Goal: Task Accomplishment & Management: Manage account settings

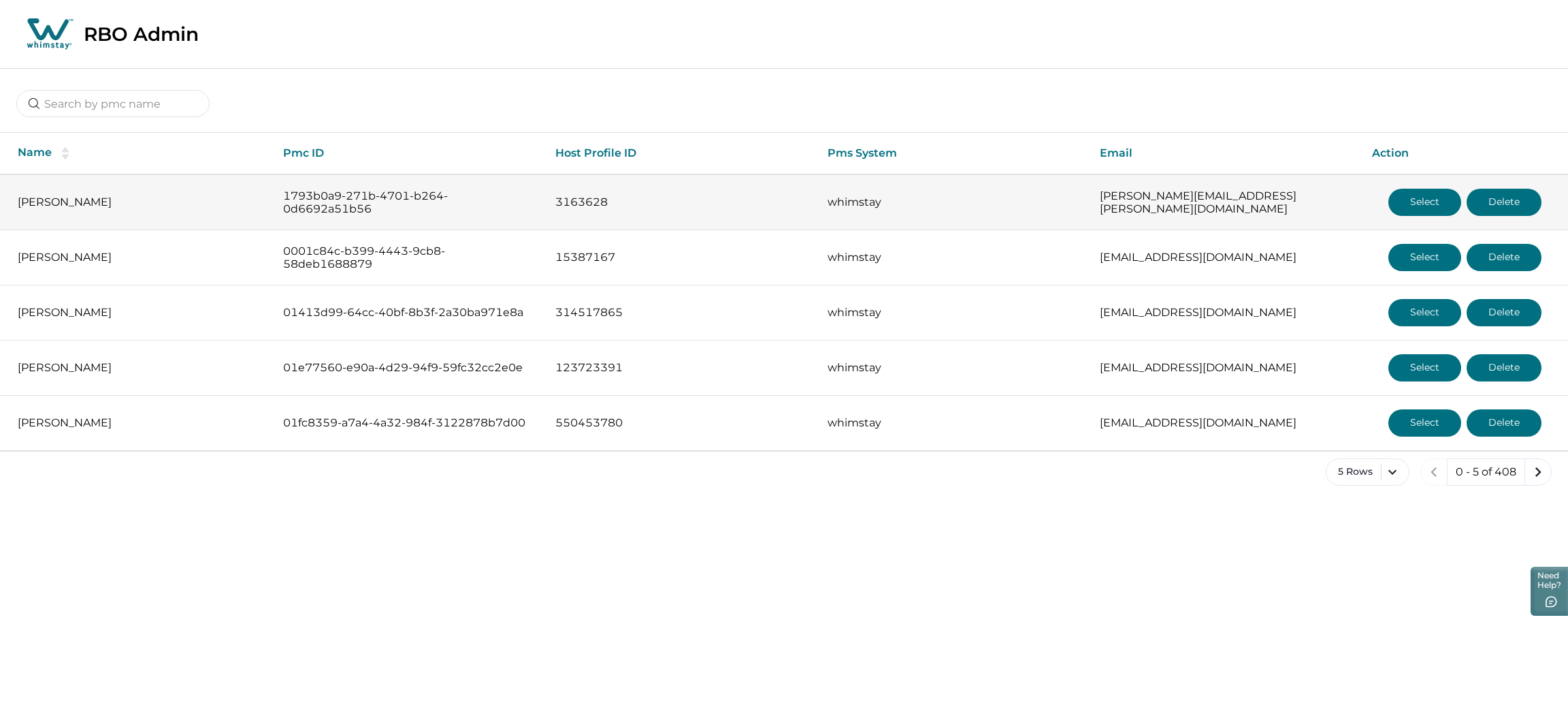
click at [1404, 199] on button "Select" at bounding box center [1424, 202] width 72 height 27
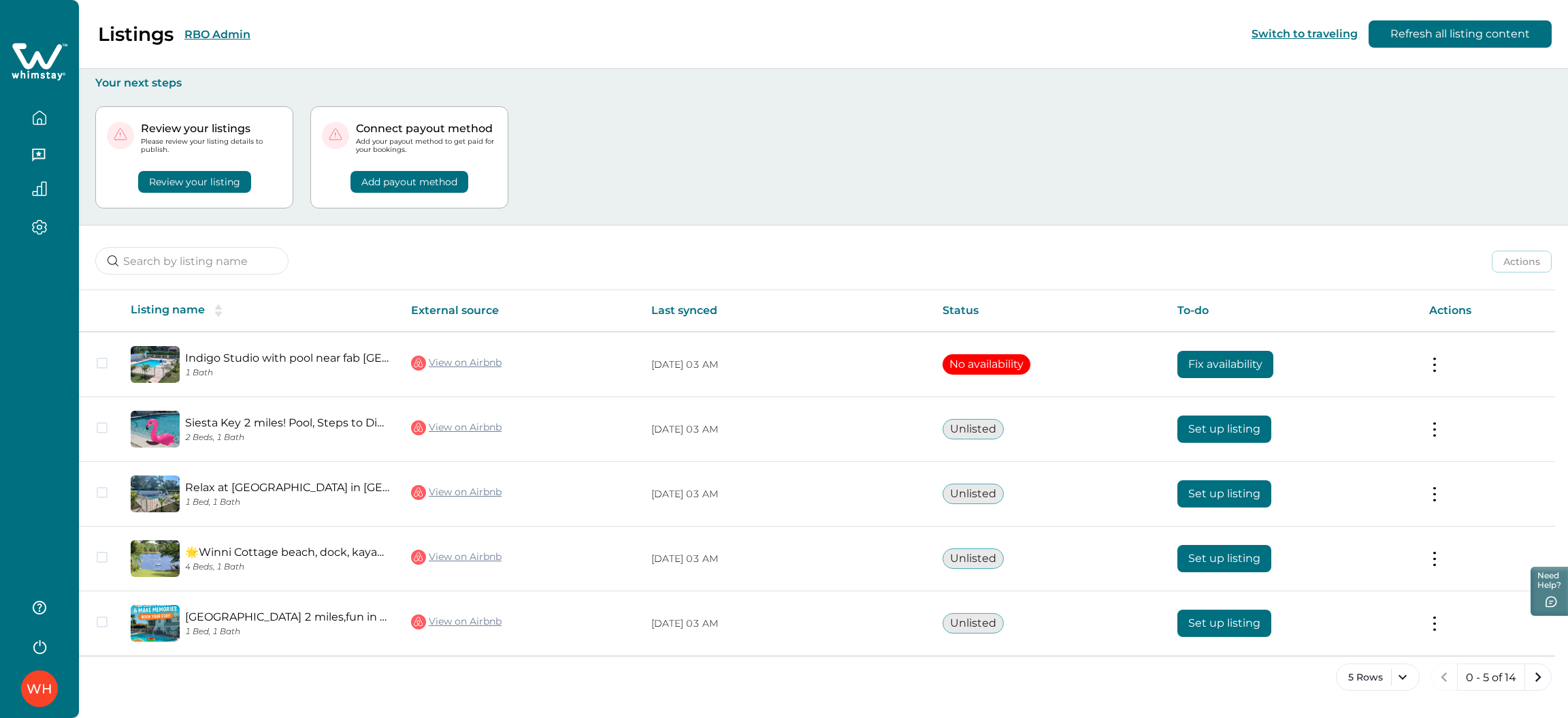
click at [220, 39] on button "RBO Admin" at bounding box center [217, 34] width 66 height 13
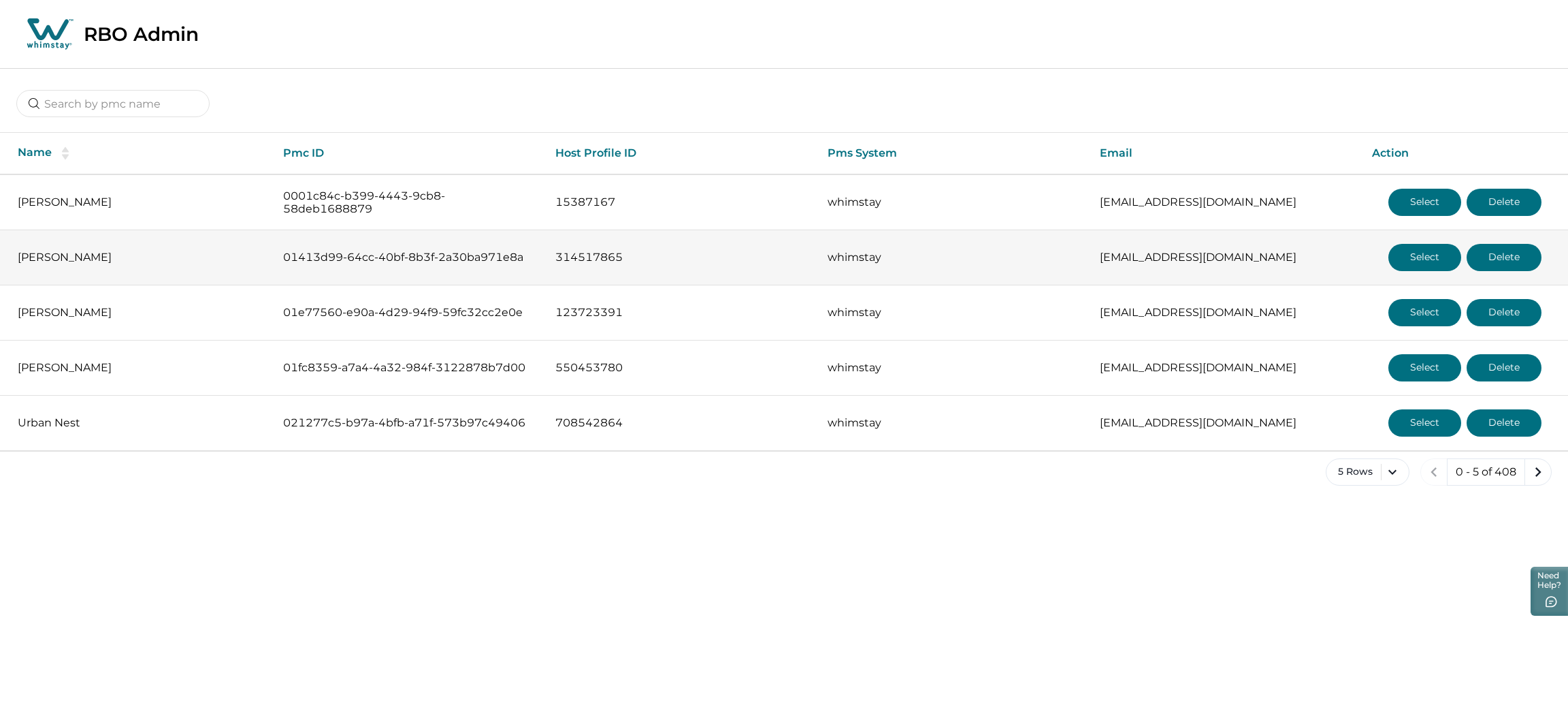
click at [1436, 264] on button "Select" at bounding box center [1424, 258] width 72 height 27
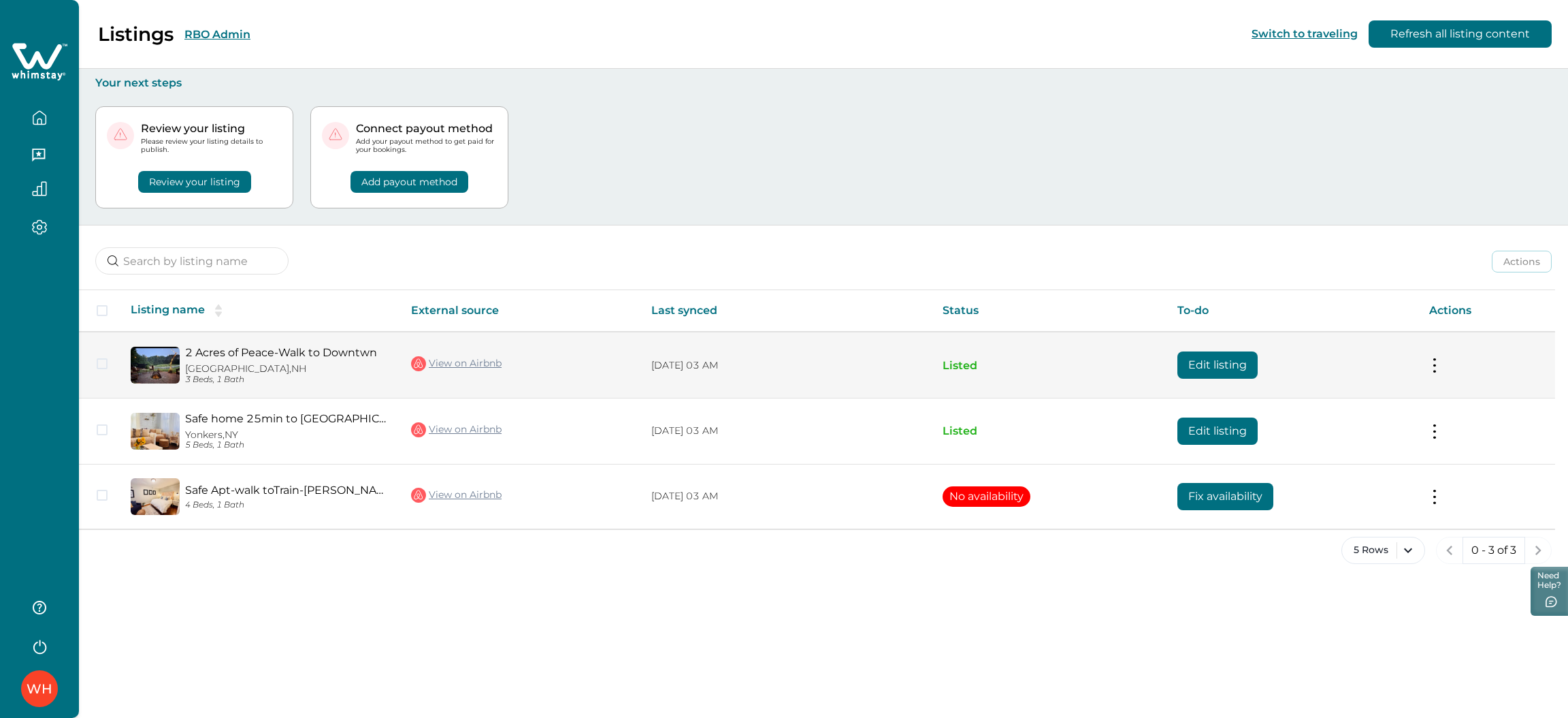
click at [1216, 369] on button "Edit listing" at bounding box center [1218, 365] width 80 height 27
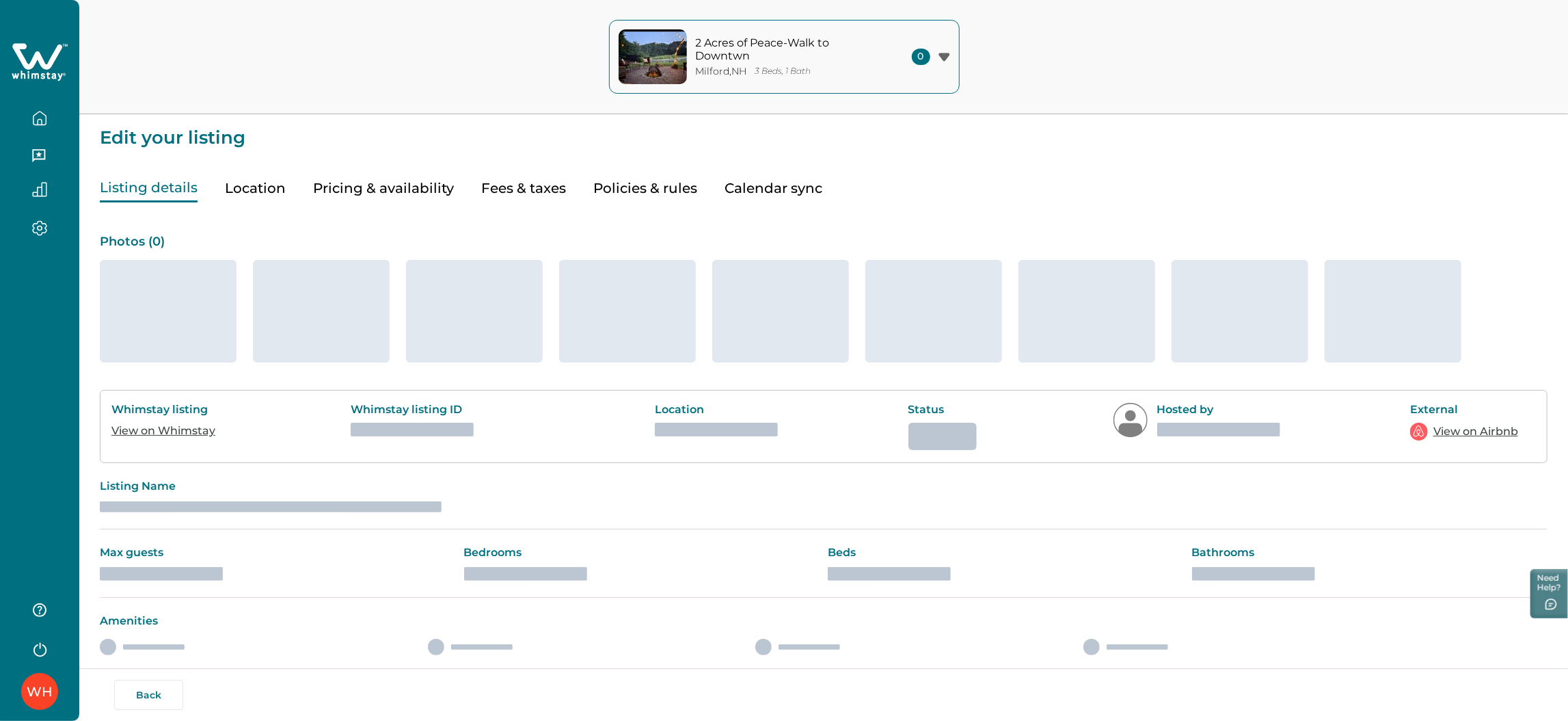
click at [503, 191] on button "Fees & taxes" at bounding box center [523, 188] width 84 height 28
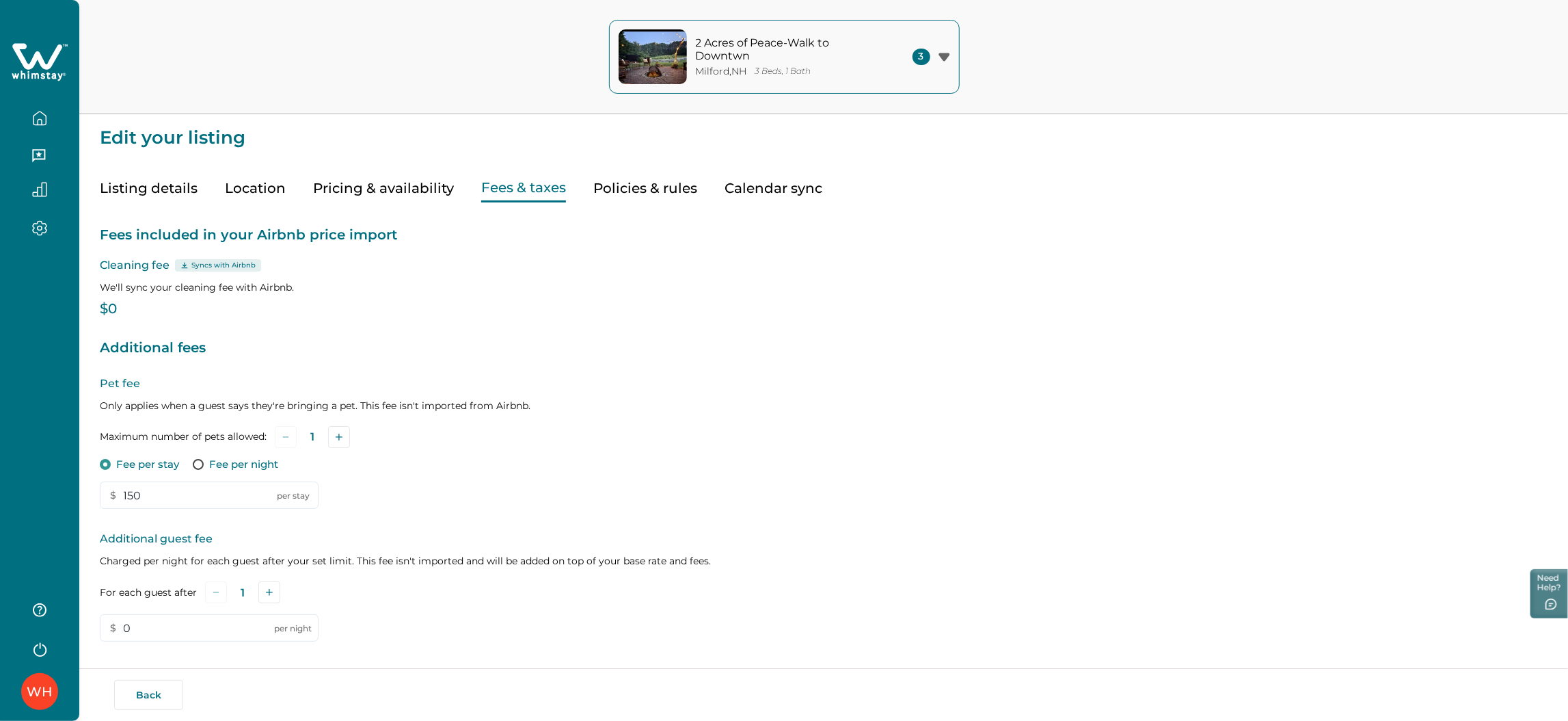
type input "0"
click at [157, 186] on button "Listing details" at bounding box center [148, 188] width 98 height 28
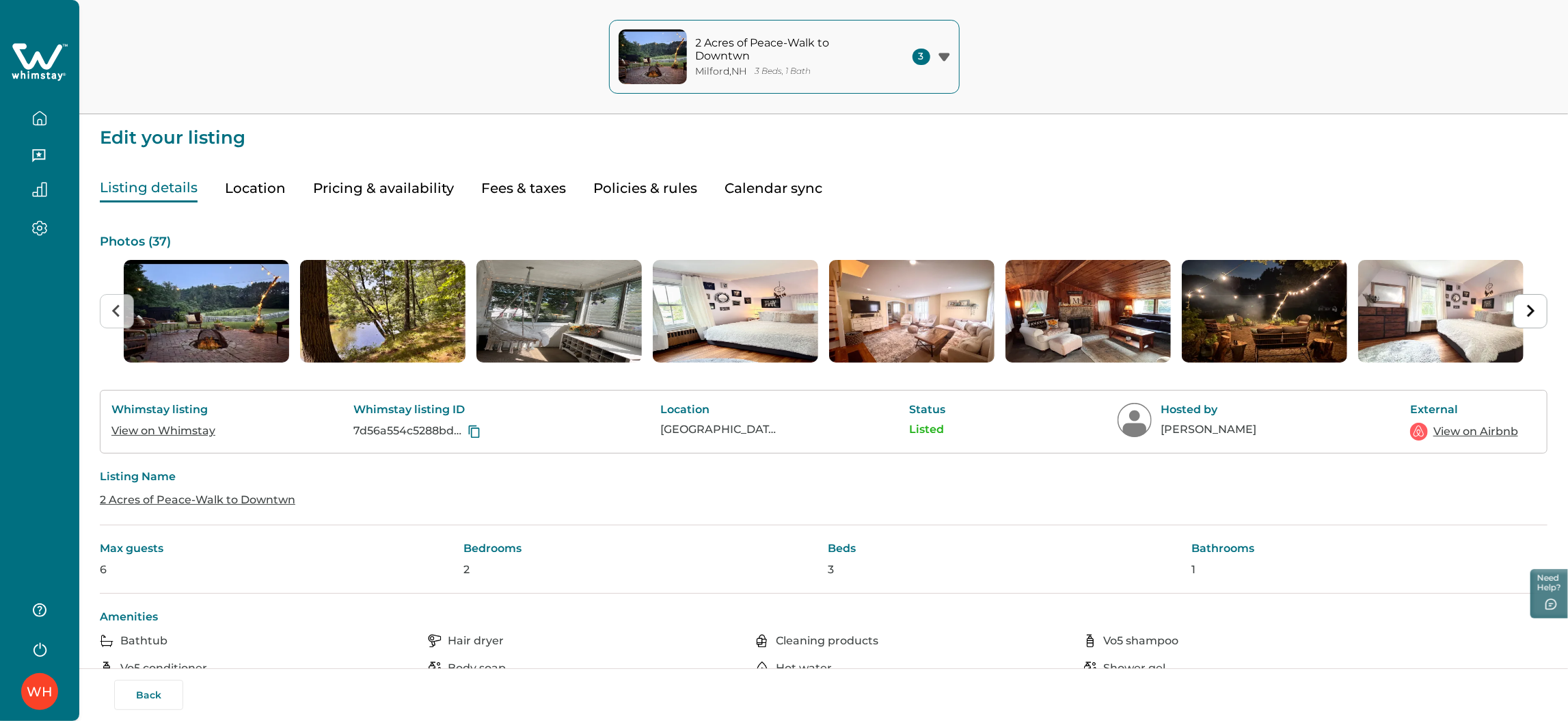
click at [149, 428] on link "View on Whimstay" at bounding box center [163, 430] width 104 height 13
click at [535, 192] on button "Fees & taxes" at bounding box center [523, 188] width 84 height 28
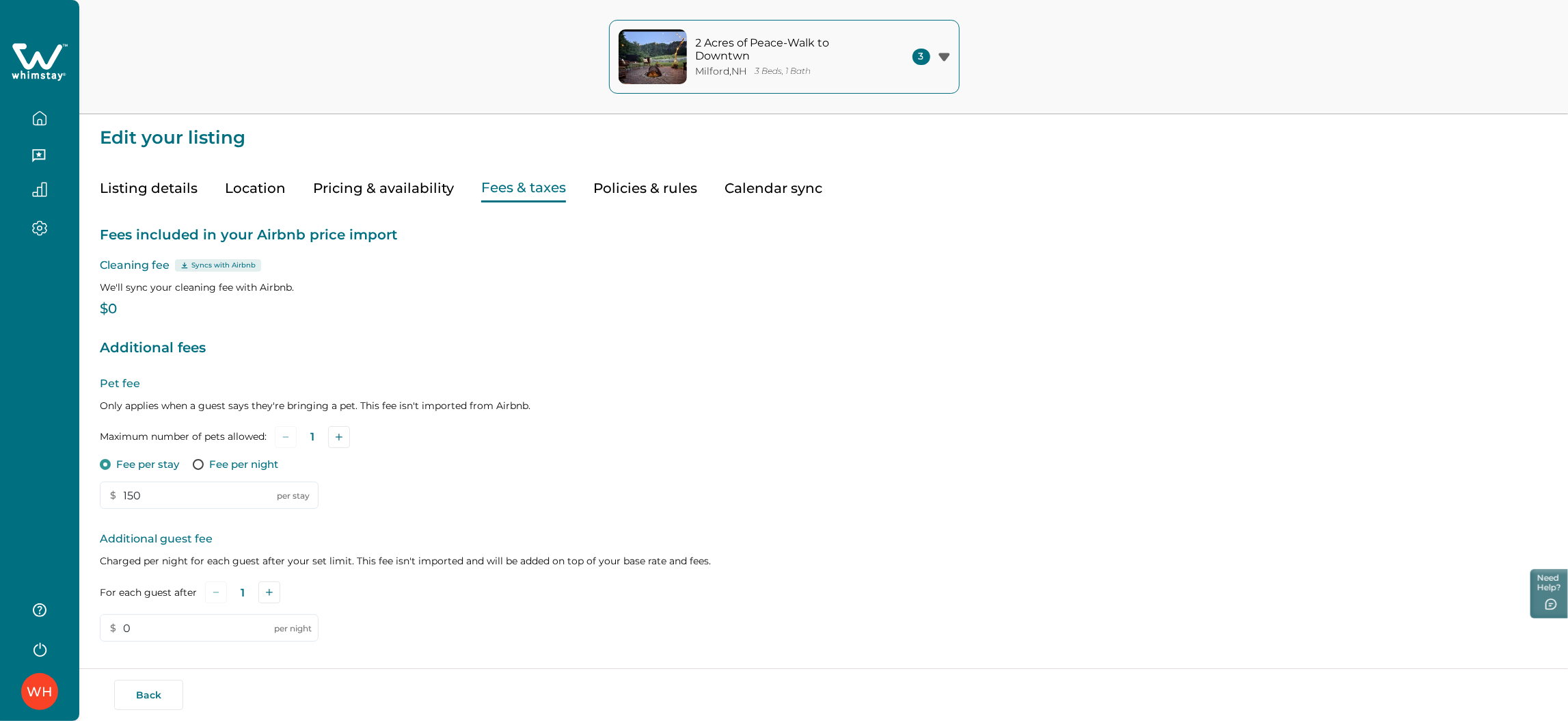
scroll to position [204, 0]
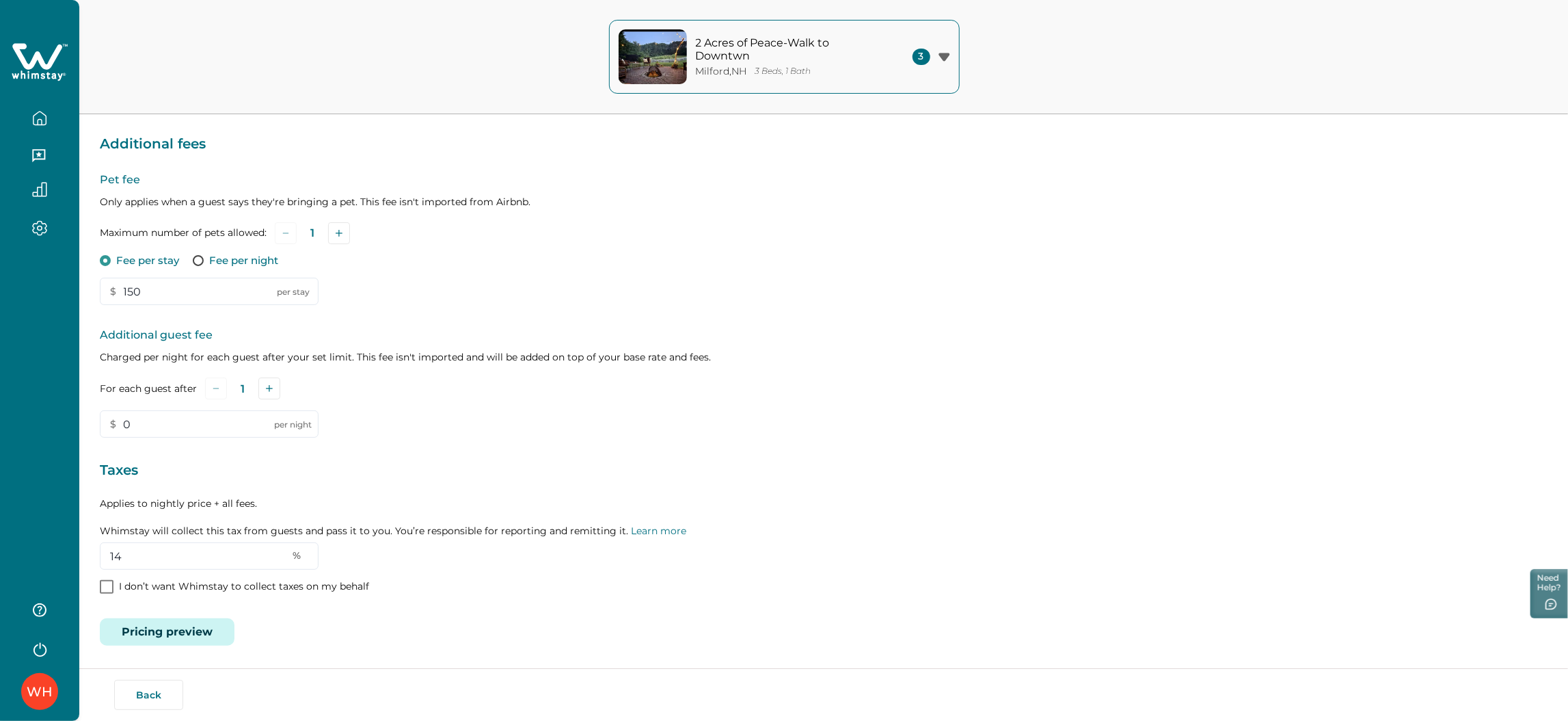
click at [106, 588] on span at bounding box center [106, 586] width 13 height 13
click at [106, 588] on icon at bounding box center [106, 587] width 8 height 7
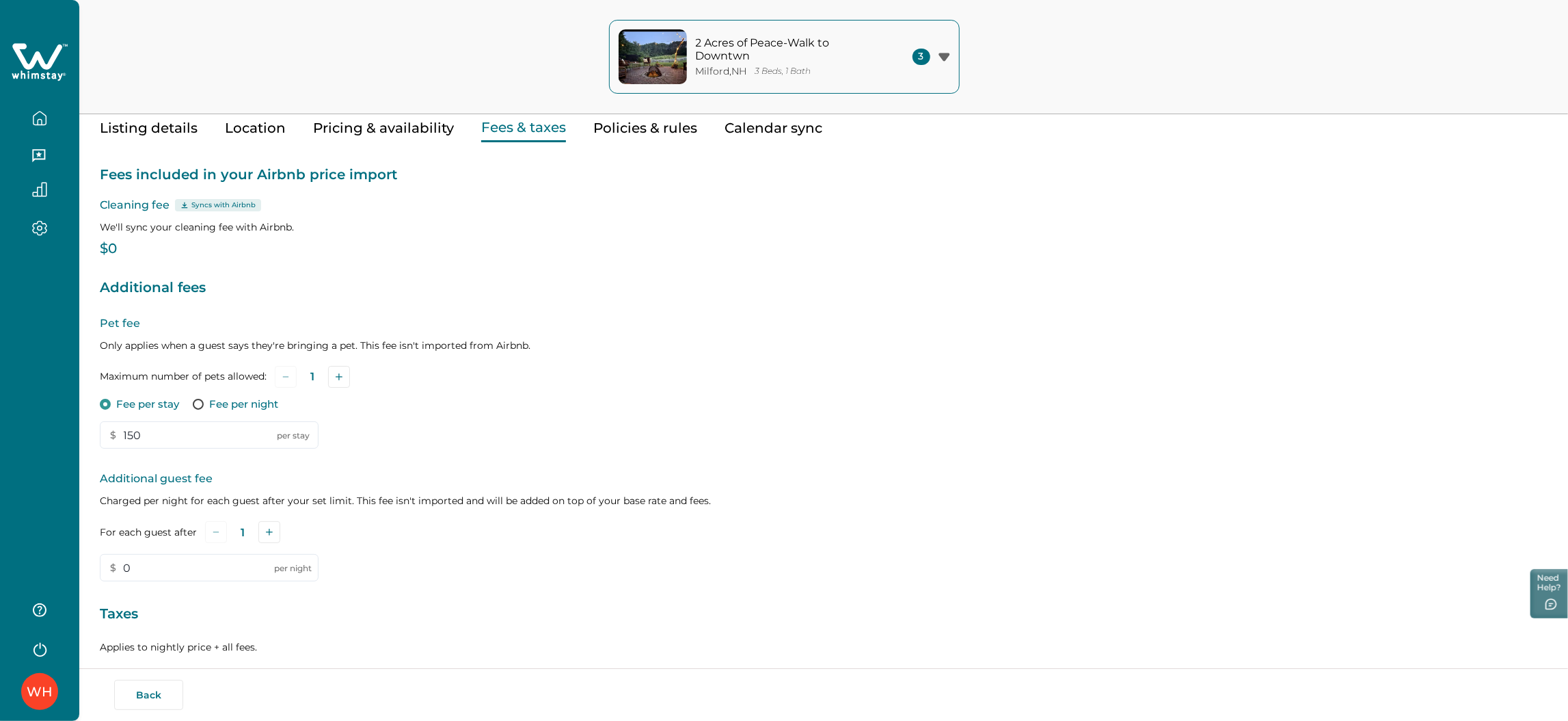
scroll to position [0, 0]
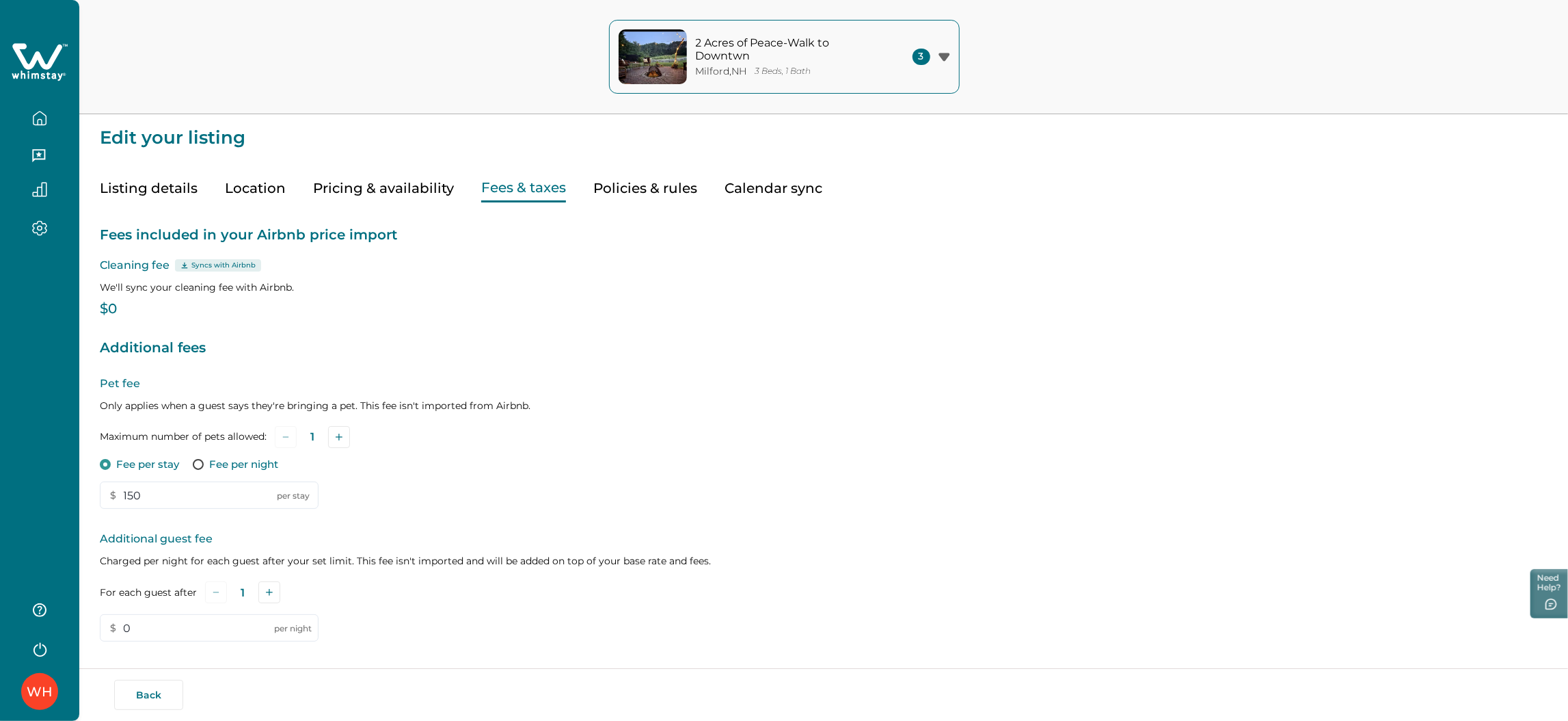
click at [444, 189] on button "Pricing & availability" at bounding box center [383, 188] width 141 height 28
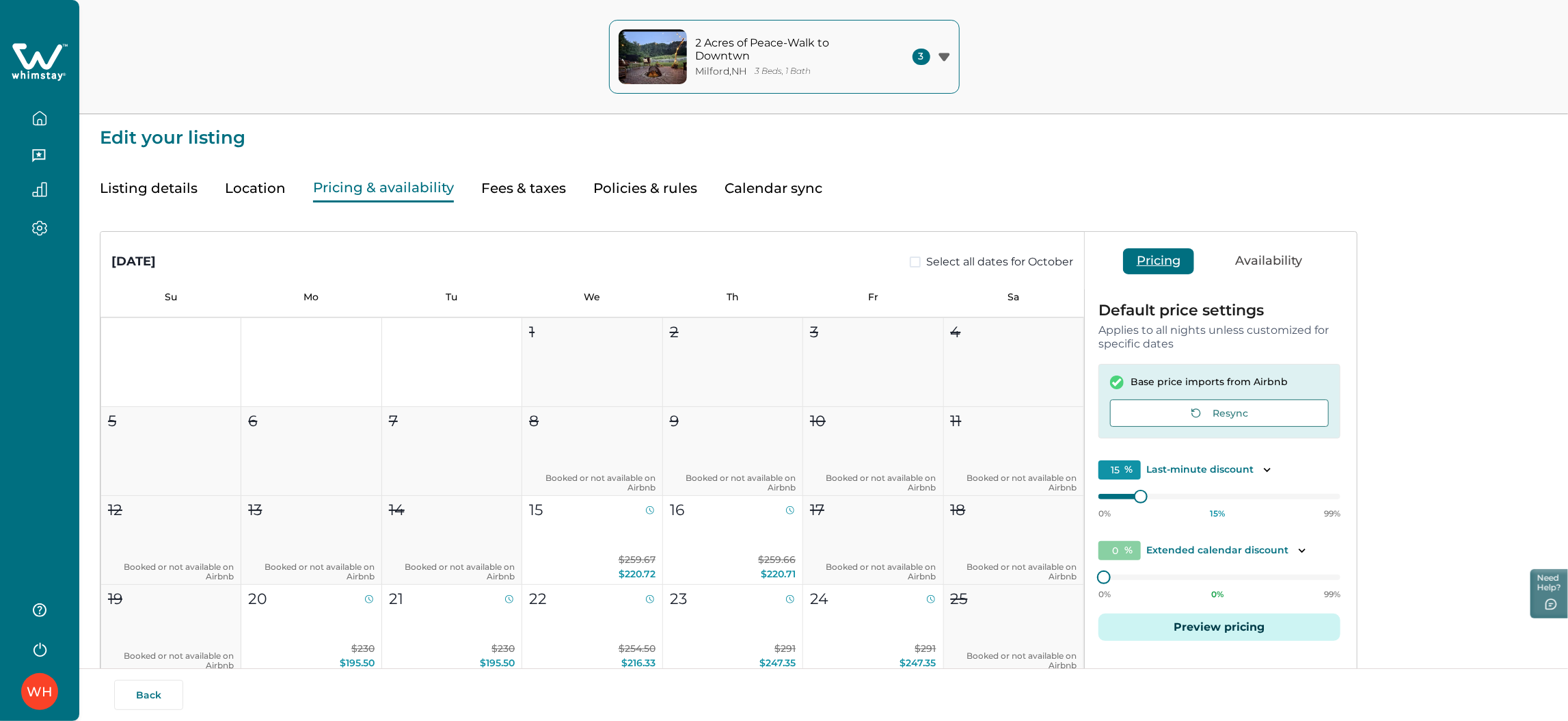
click at [520, 190] on button "Fees & taxes" at bounding box center [523, 188] width 84 height 28
type input "14"
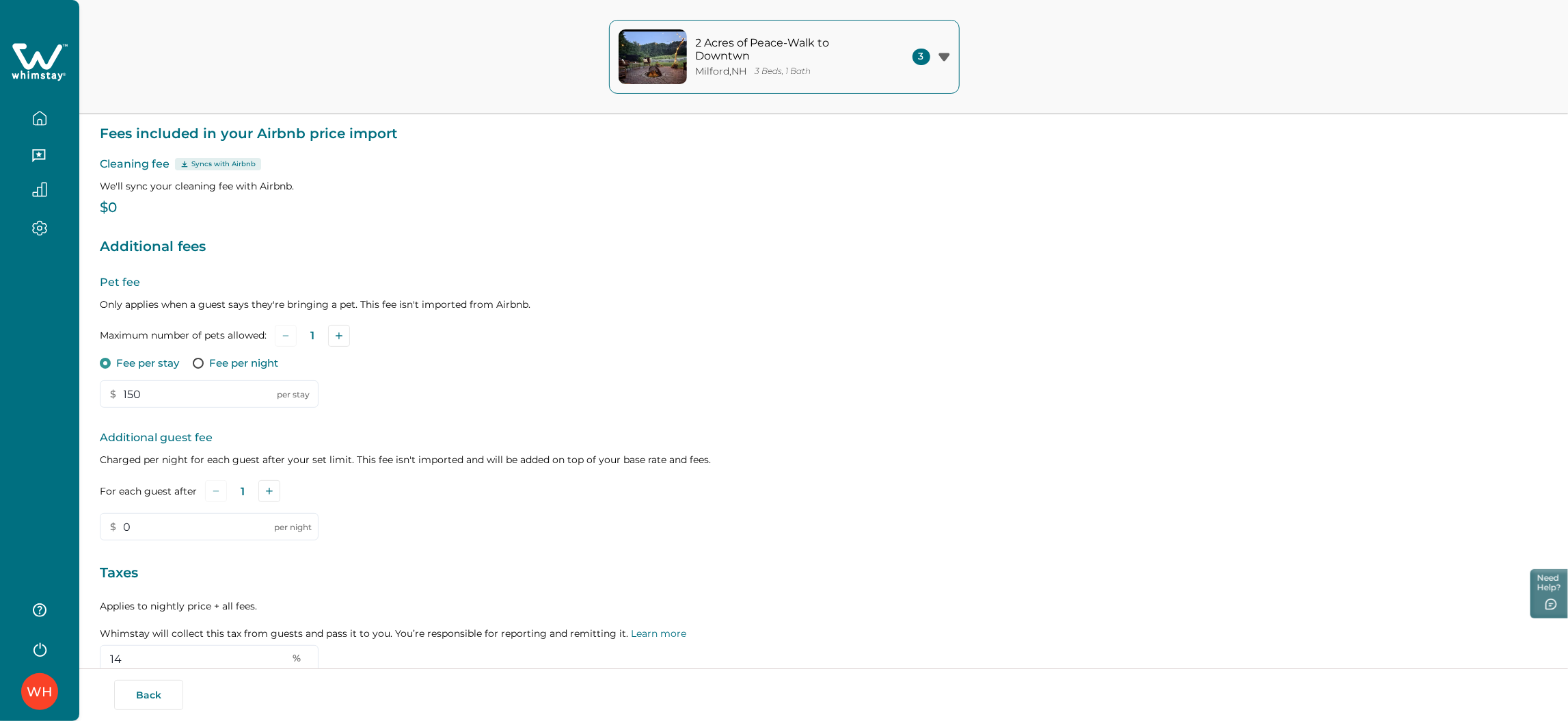
scroll to position [204, 0]
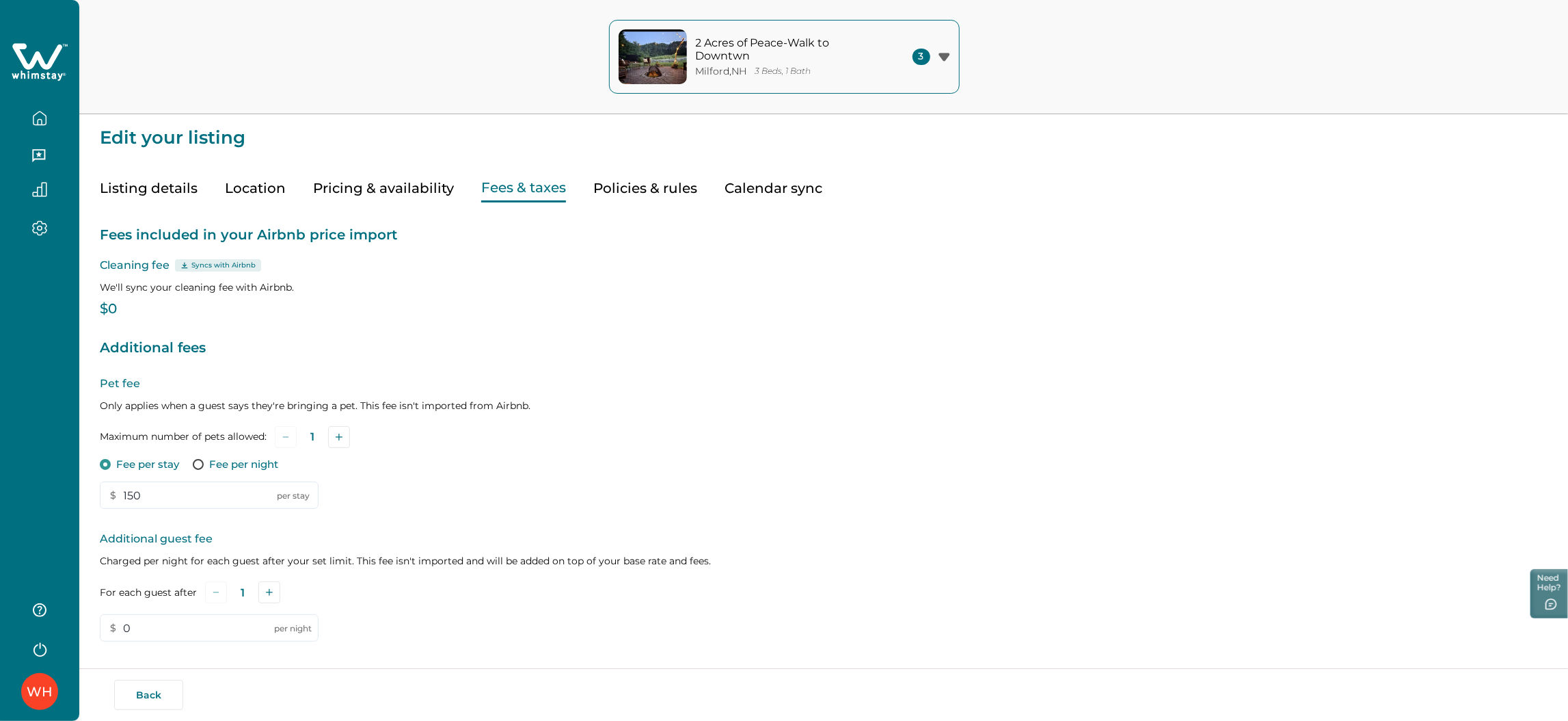
click at [193, 188] on button "Listing details" at bounding box center [148, 188] width 98 height 28
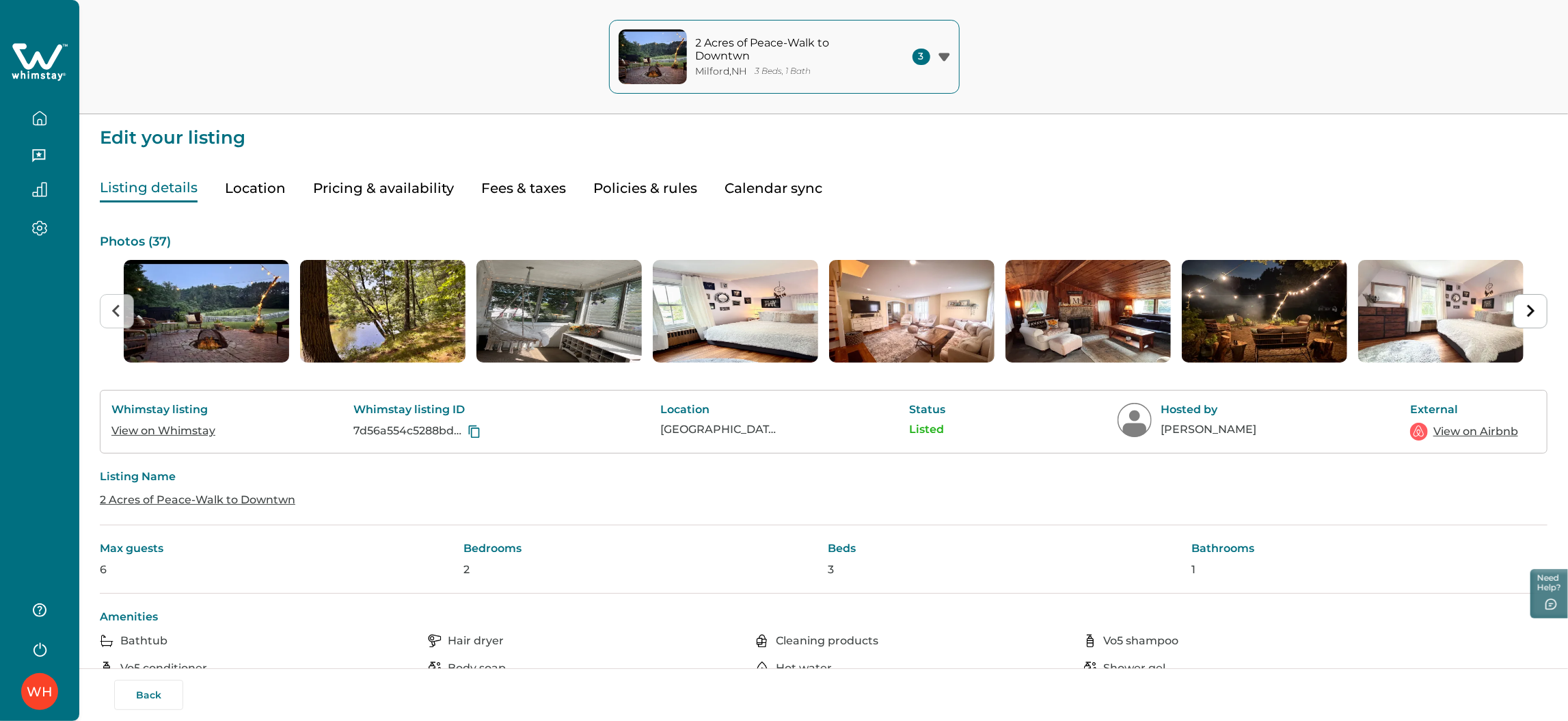
click at [153, 425] on link "View on Whimstay" at bounding box center [163, 430] width 104 height 13
click at [503, 190] on button "Fees & taxes" at bounding box center [523, 188] width 84 height 28
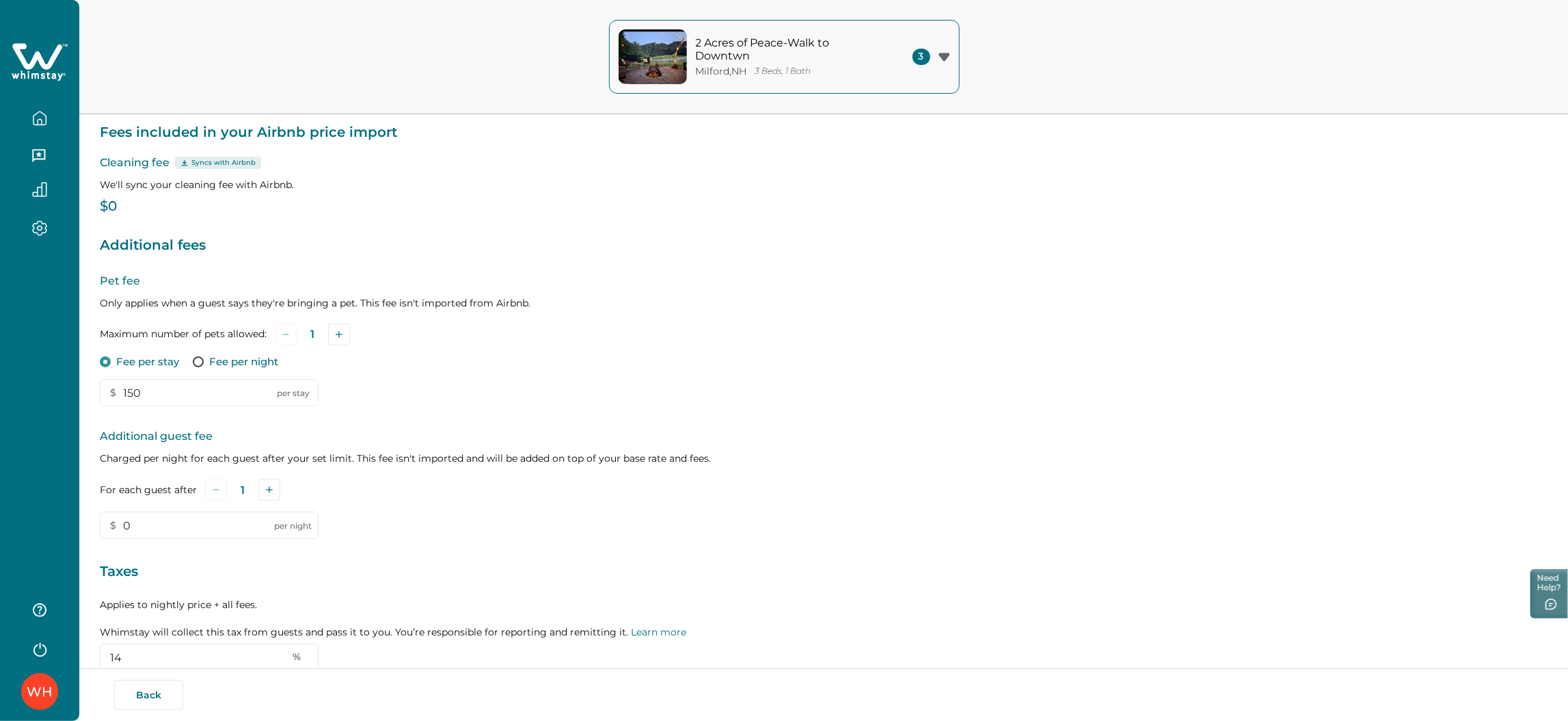
scroll to position [204, 0]
